Goal: Transaction & Acquisition: Purchase product/service

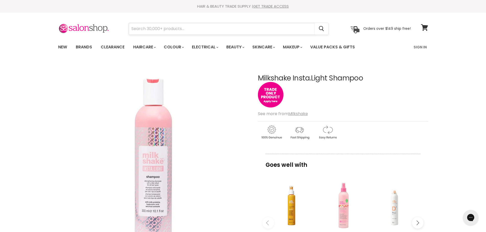
click at [171, 30] on input "Search" at bounding box center [222, 29] width 186 height 12
paste input "freestyle highlight cap & hook"
type input "freestyle highlight cap & hook"
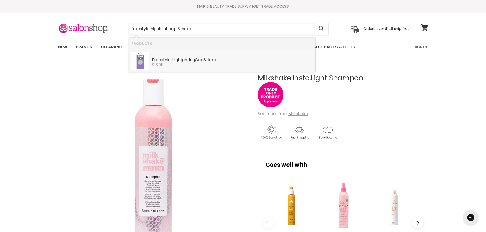
click at [194, 66] on div "$13.95" at bounding box center [232, 65] width 161 height 5
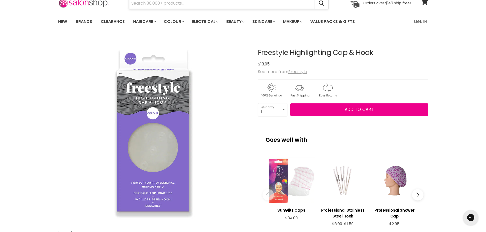
click at [184, 5] on input "Search" at bounding box center [222, 3] width 186 height 12
paste input "babyliss pro foil fx 02 metal couble foil shaver silver"
type input "b"
click at [140, 5] on input "Search" at bounding box center [222, 3] width 186 height 12
paste input "Wetbrush detangler revelation- dark floral"
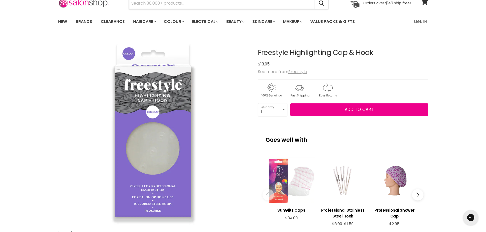
type input "Wetbrush detangler revelation- dark floral"
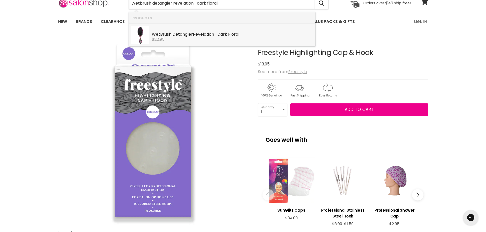
click at [189, 37] on div "$22.95" at bounding box center [232, 39] width 161 height 5
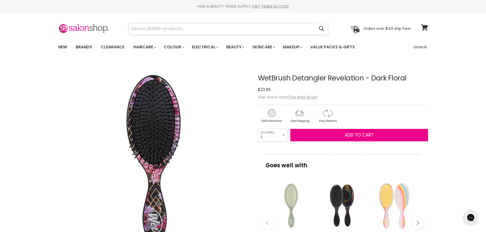
click at [169, 28] on input "Search" at bounding box center [222, 29] width 186 height 12
paste input "wet brush speed dry terrain texture artic blue"
type input "wet brush speed dry terrain texture artic blue"
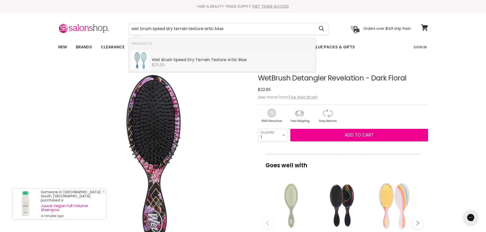
click at [198, 67] on div "$25.95" at bounding box center [232, 65] width 161 height 5
